Goal: Transaction & Acquisition: Download file/media

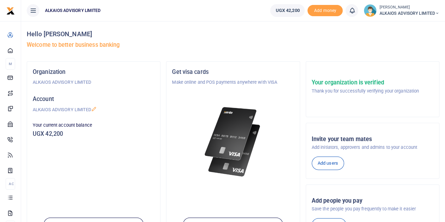
click at [350, 10] on icon at bounding box center [351, 11] width 7 height 8
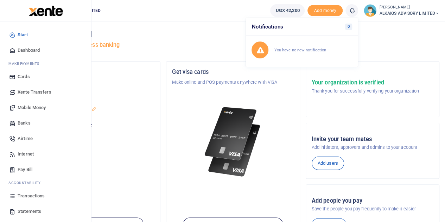
click at [26, 194] on span "Transactions" at bounding box center [31, 195] width 27 height 7
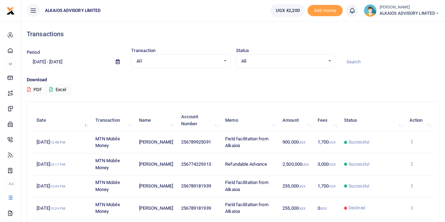
click at [410, 140] on icon at bounding box center [411, 141] width 5 height 5
click at [390, 151] on link "View details" at bounding box center [386, 154] width 56 height 10
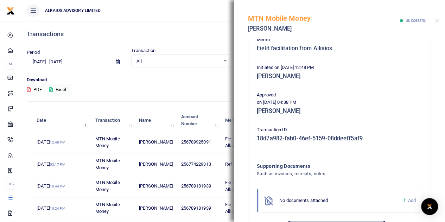
scroll to position [151, 0]
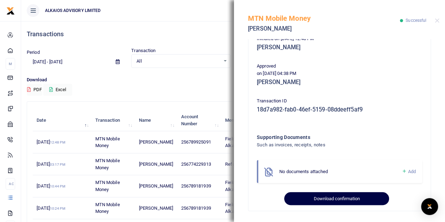
click at [368, 198] on button "Download confirmation" at bounding box center [336, 198] width 104 height 13
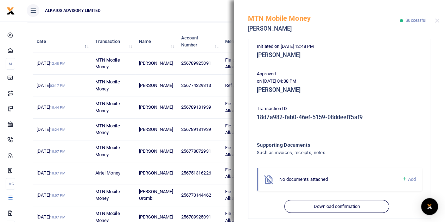
scroll to position [146, 0]
